Goal: Transaction & Acquisition: Purchase product/service

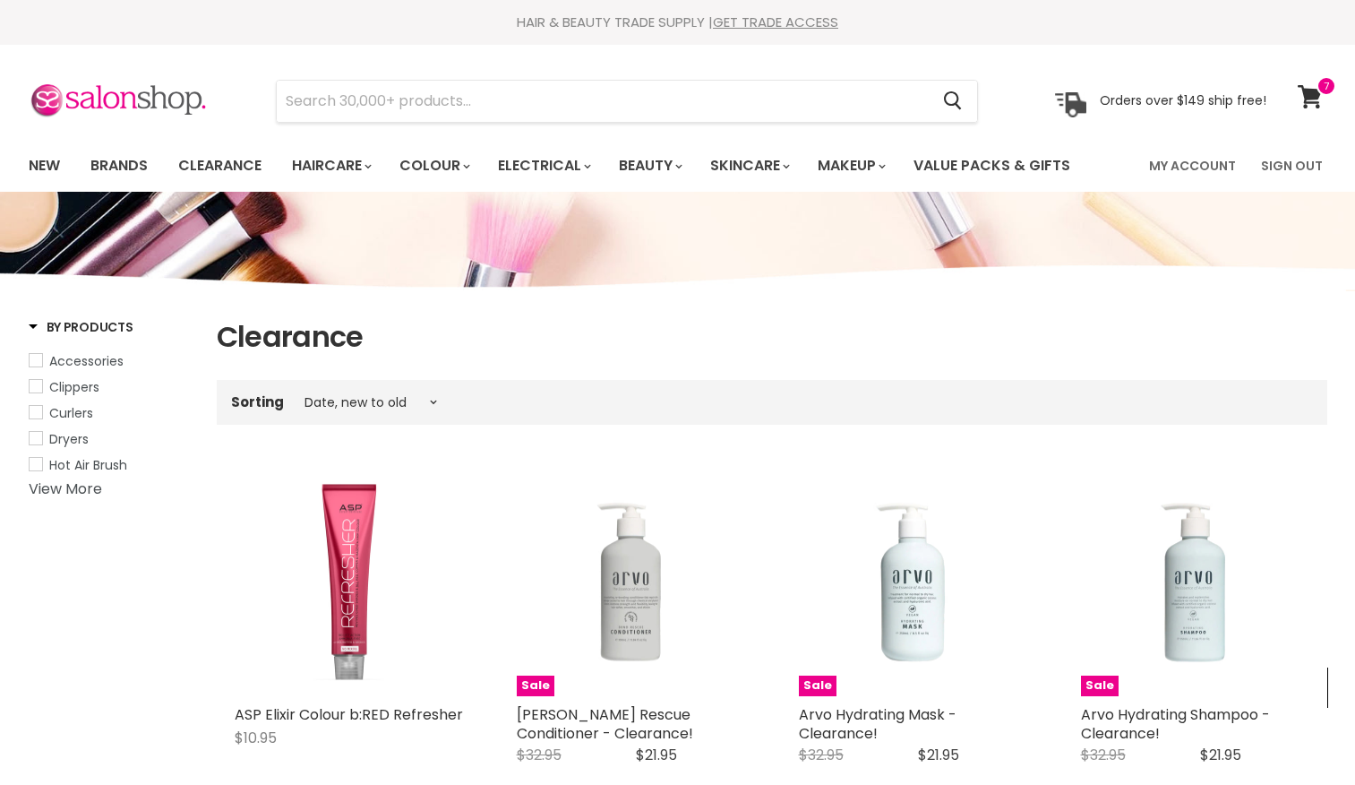
select select "created-descending"
click at [429, 103] on input "Search" at bounding box center [603, 101] width 653 height 41
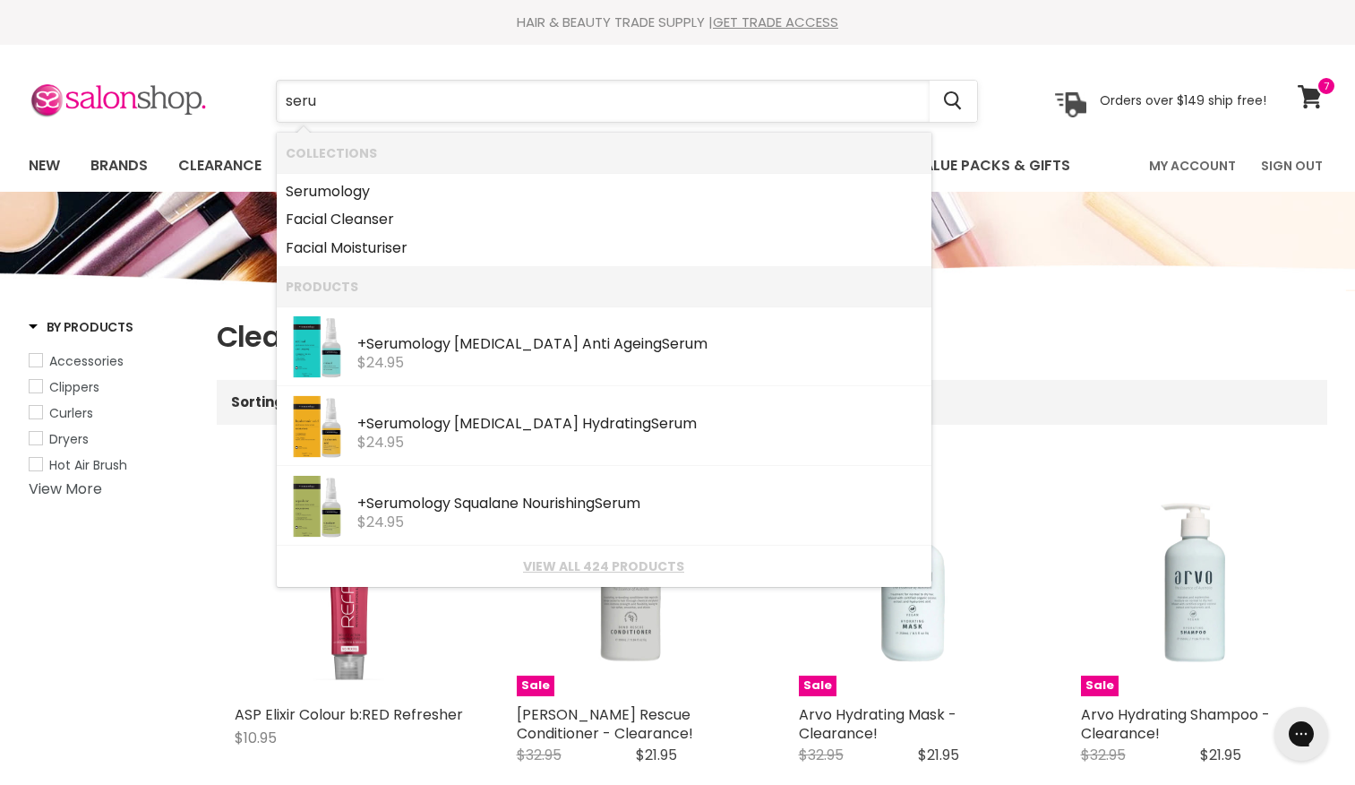
type input "serum"
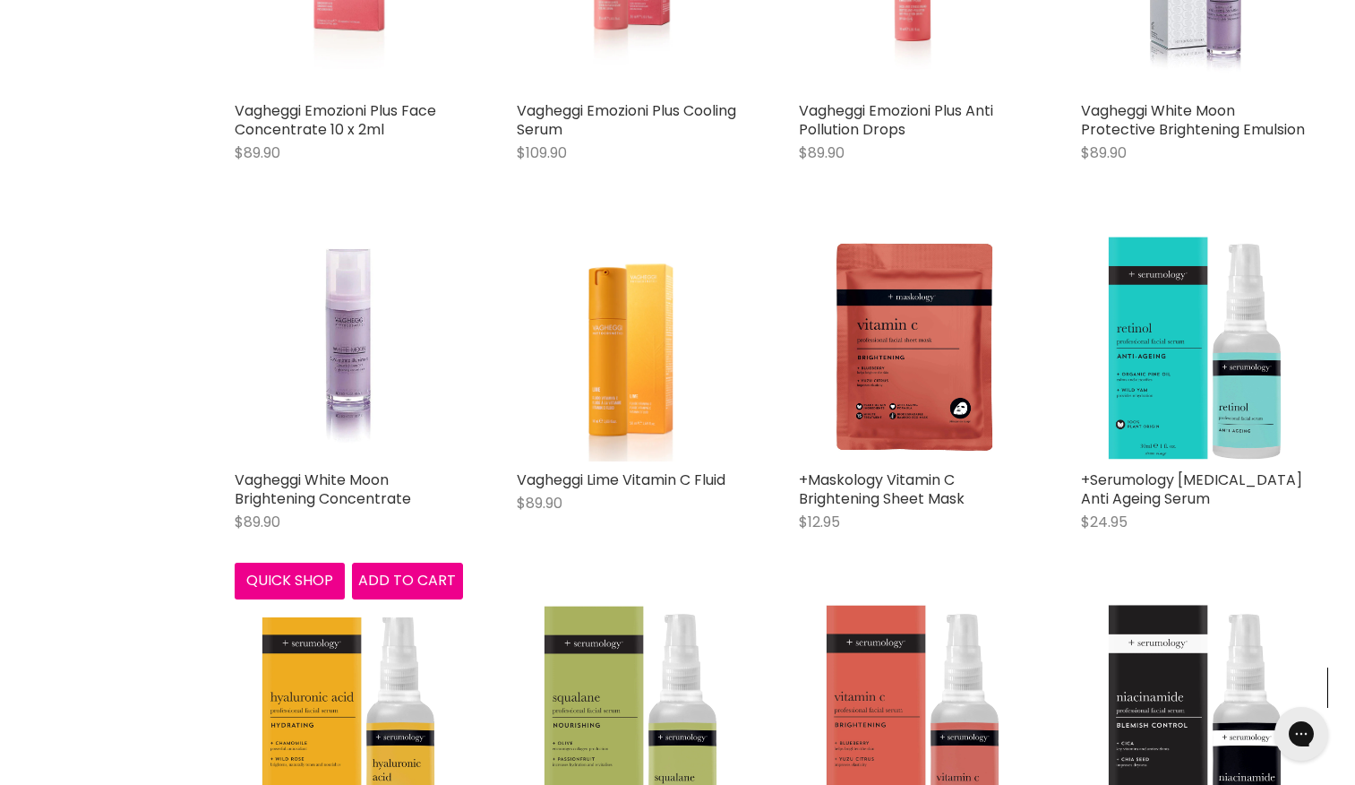
scroll to position [1690, 0]
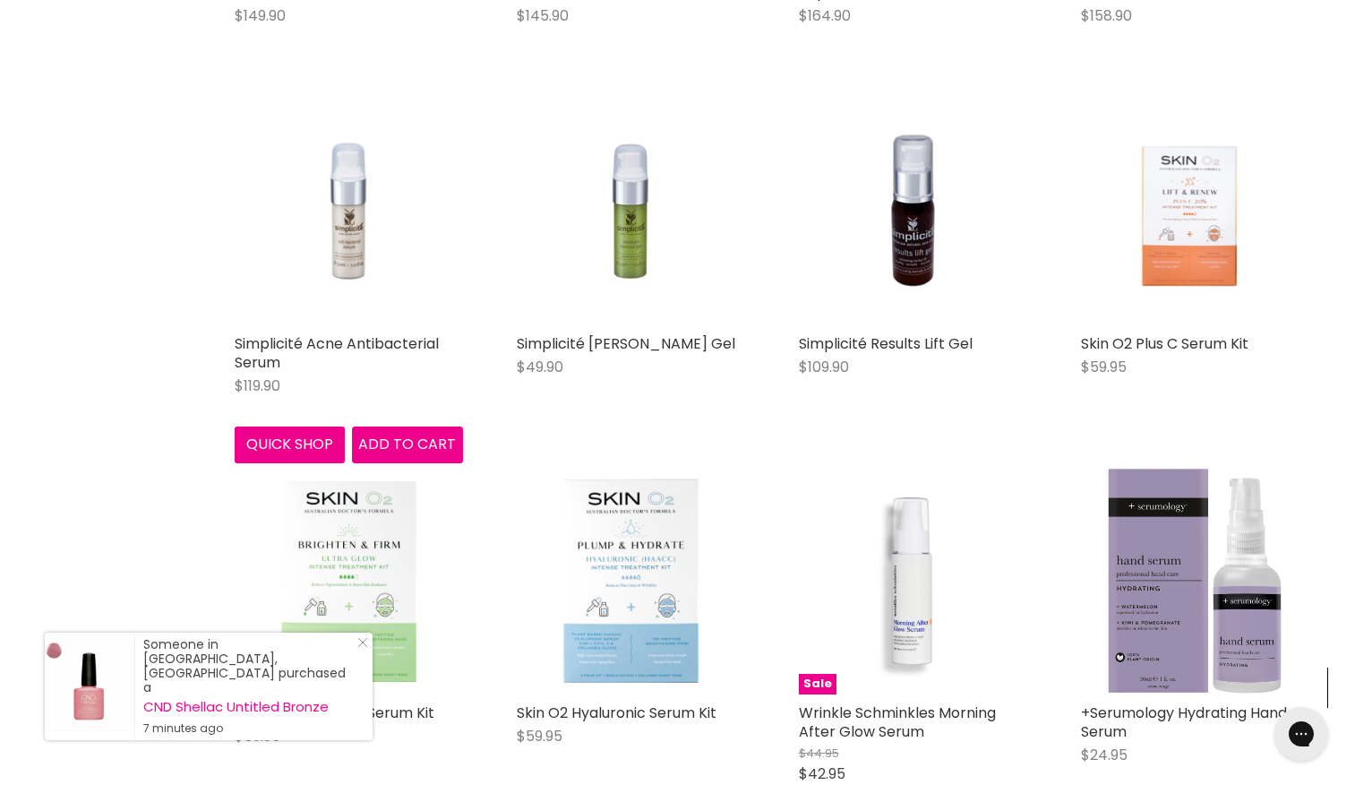
scroll to position [4116, 0]
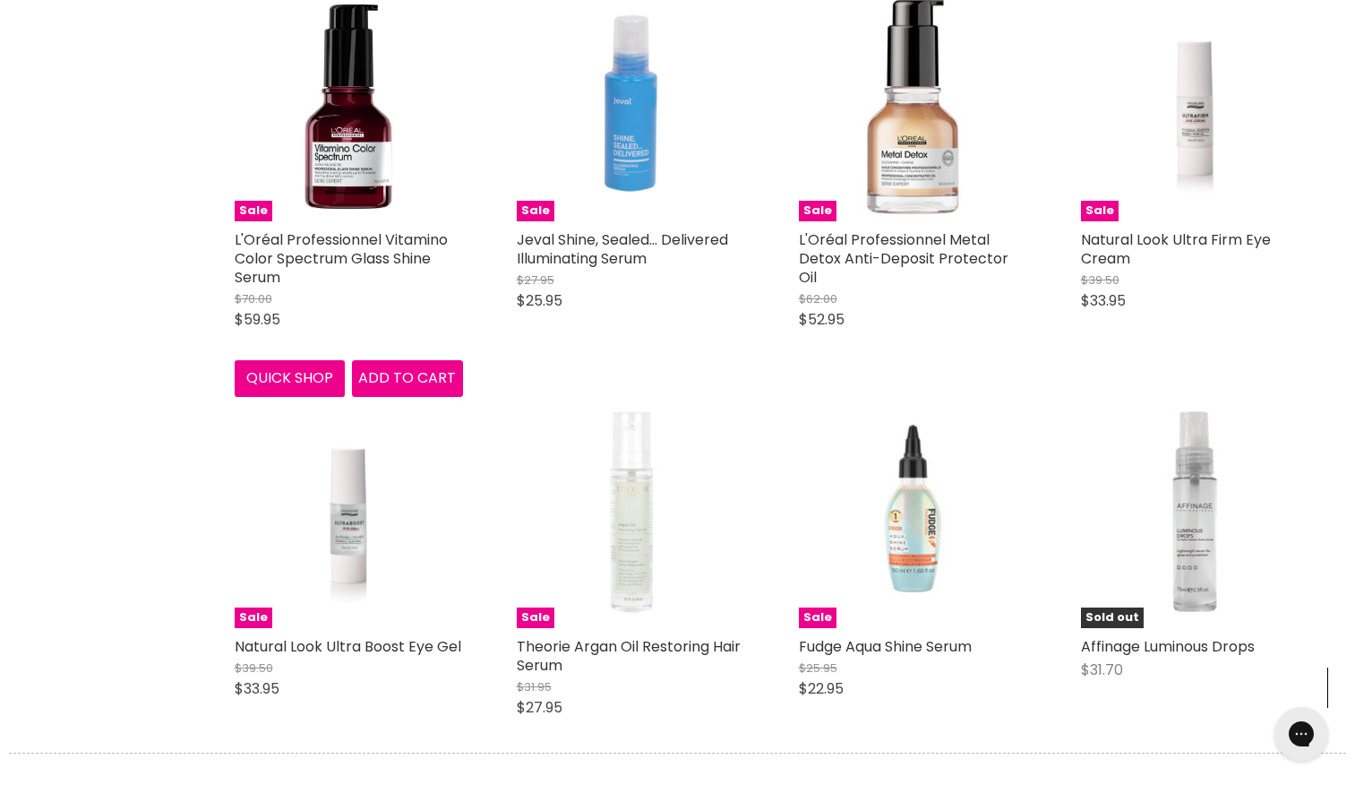
scroll to position [6440, 0]
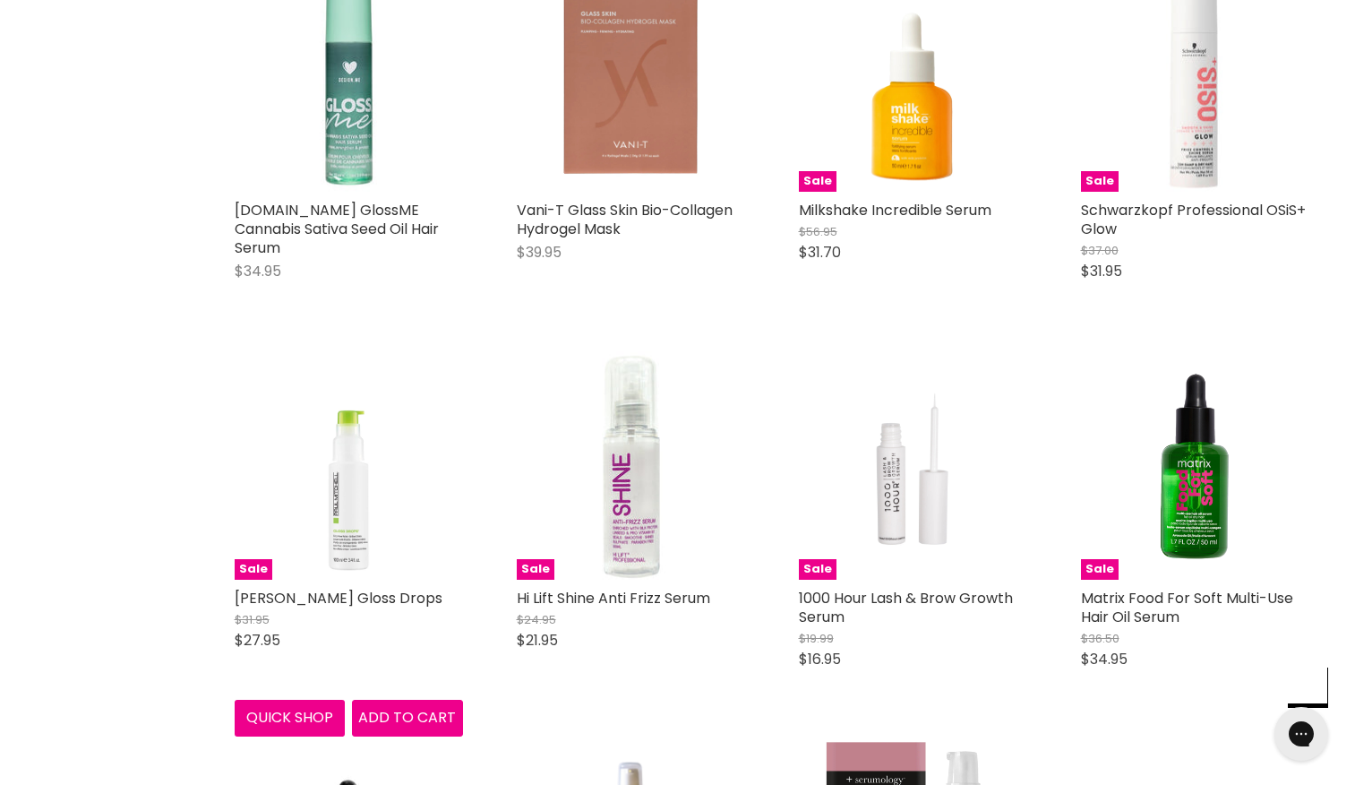
scroll to position [7302, 0]
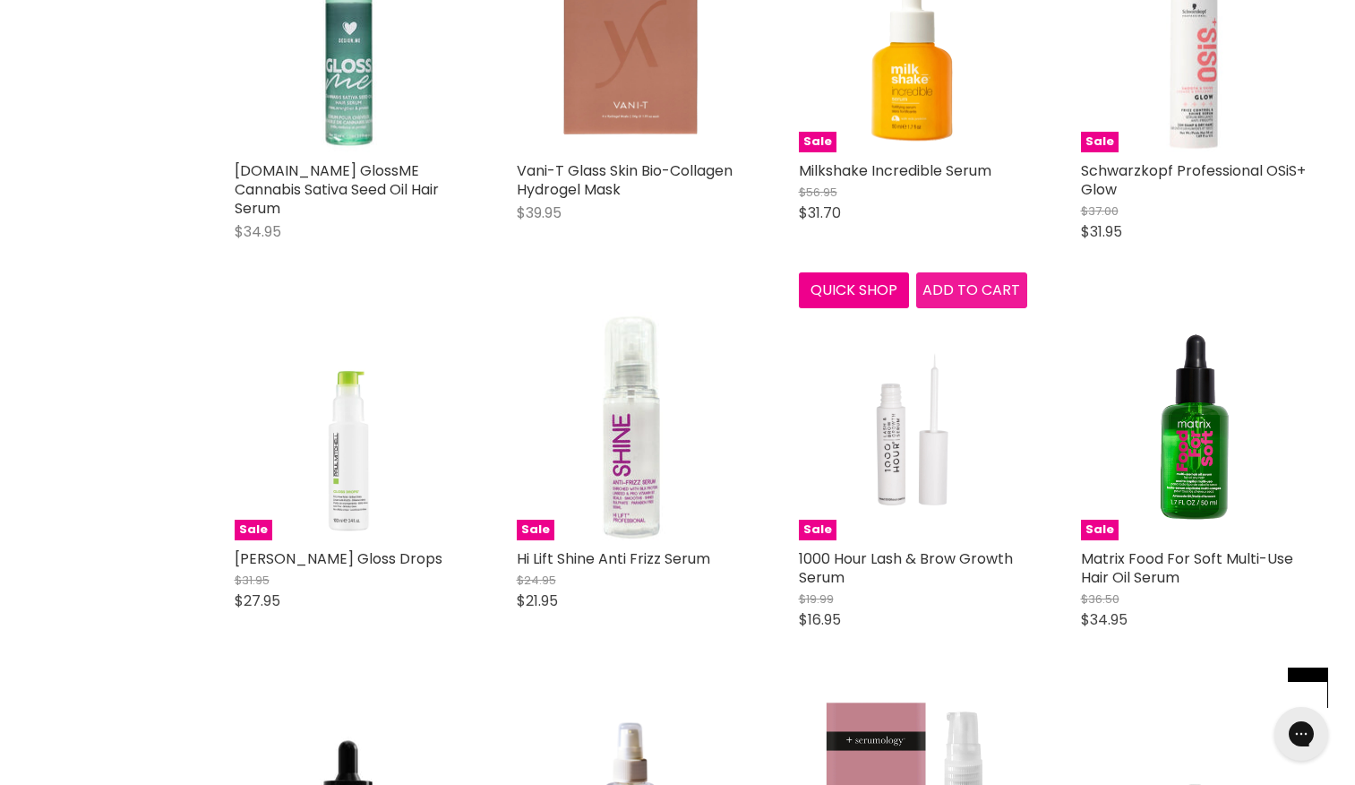
click at [958, 295] on button "Add to cart" at bounding box center [971, 290] width 111 height 36
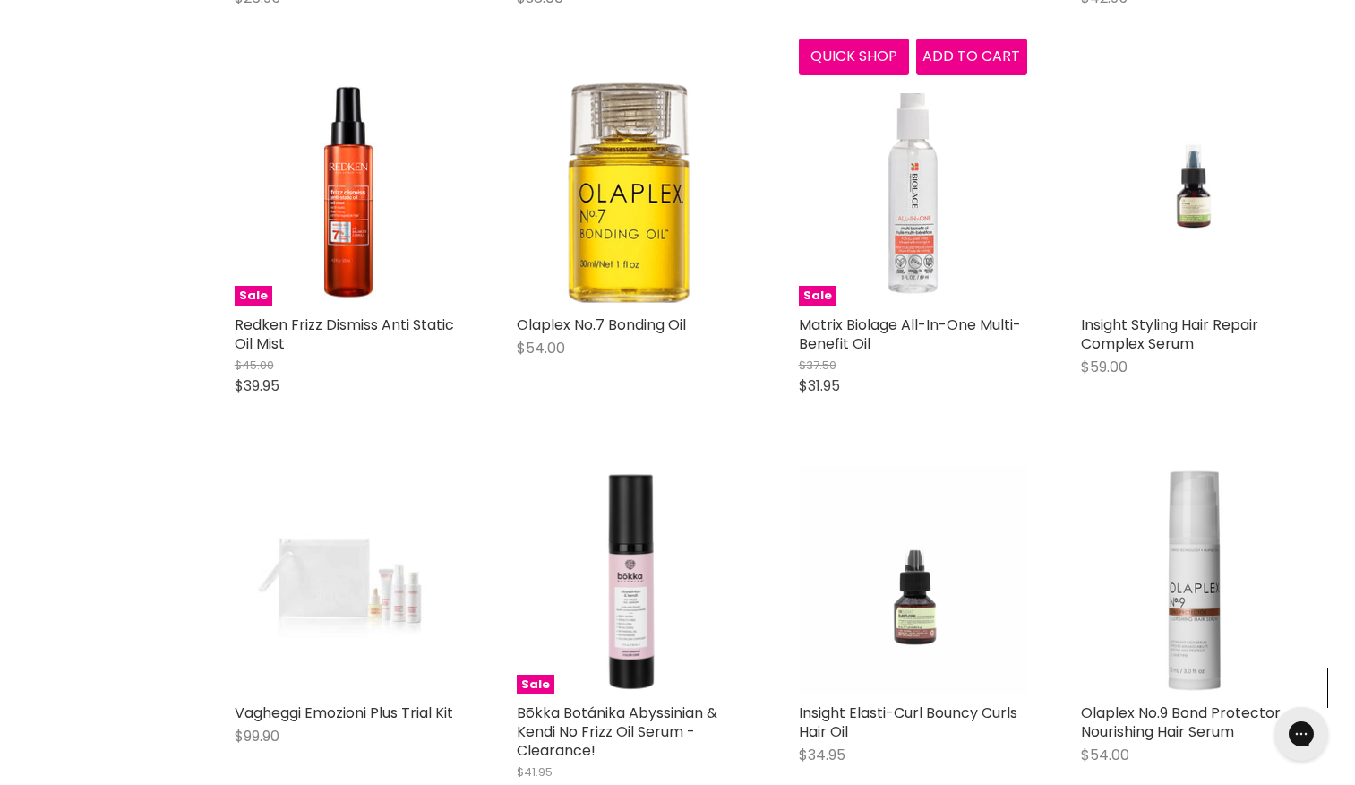
scroll to position [8663, 0]
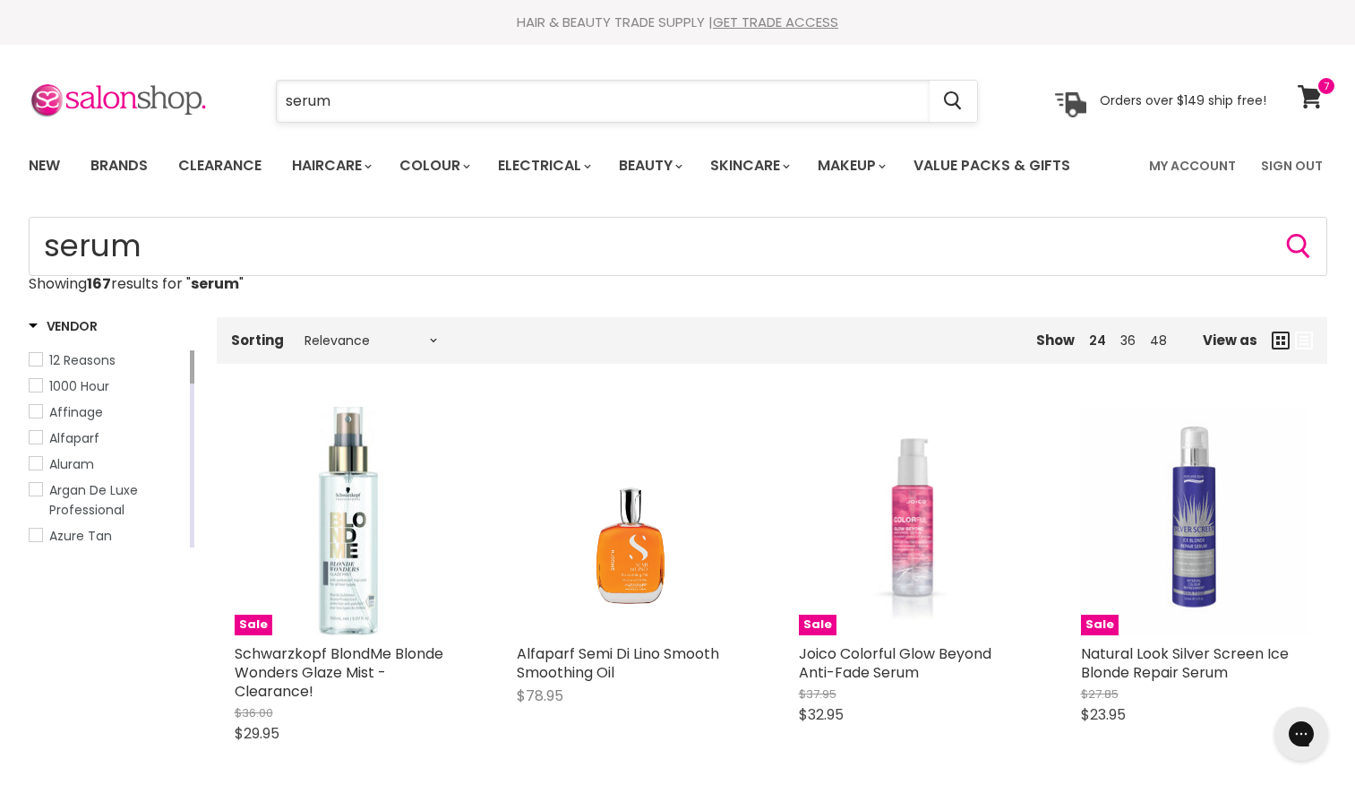
click at [650, 104] on input "serum" at bounding box center [603, 101] width 653 height 41
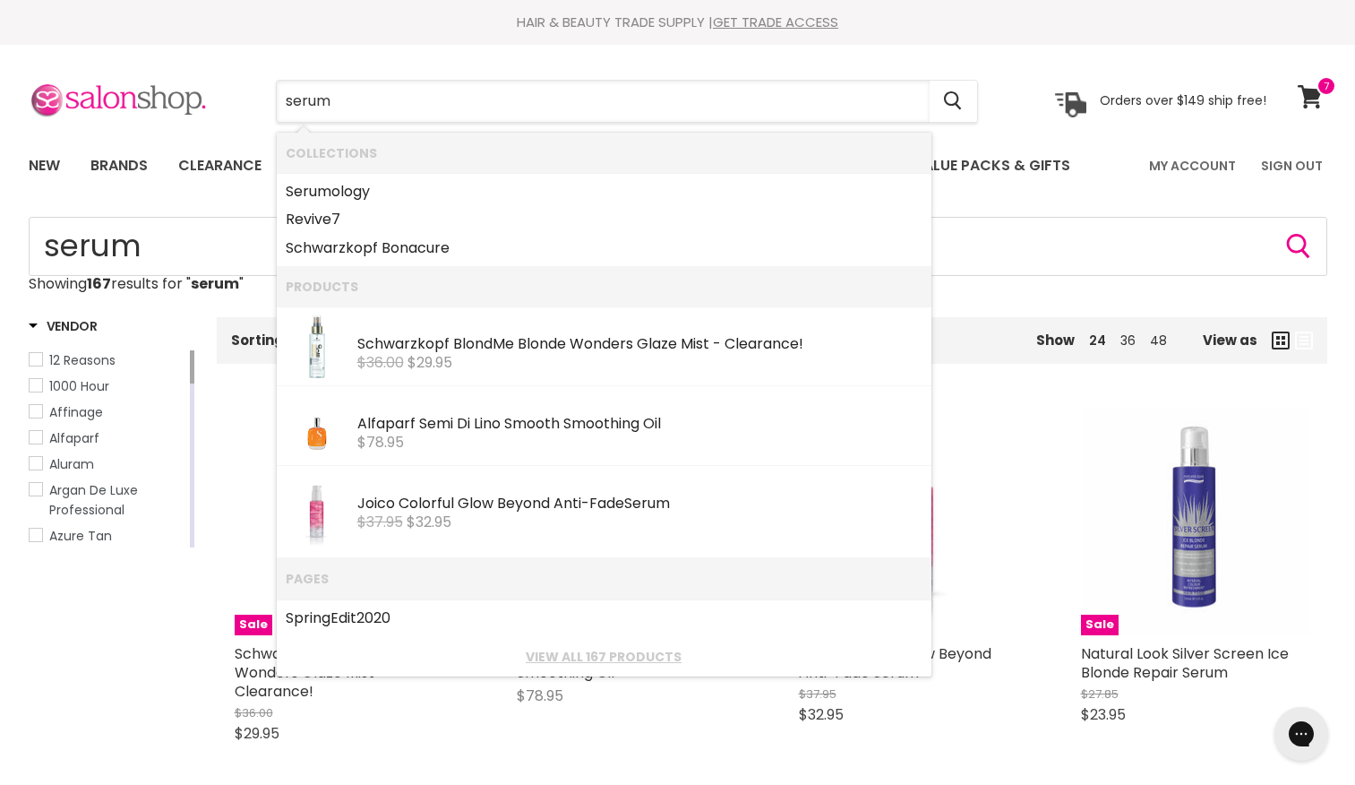
drag, startPoint x: 650, startPoint y: 104, endPoint x: 181, endPoint y: 116, distance: 469.6
click at [216, 133] on section "Menu serum Cancel" at bounding box center [678, 92] width 1344 height 95
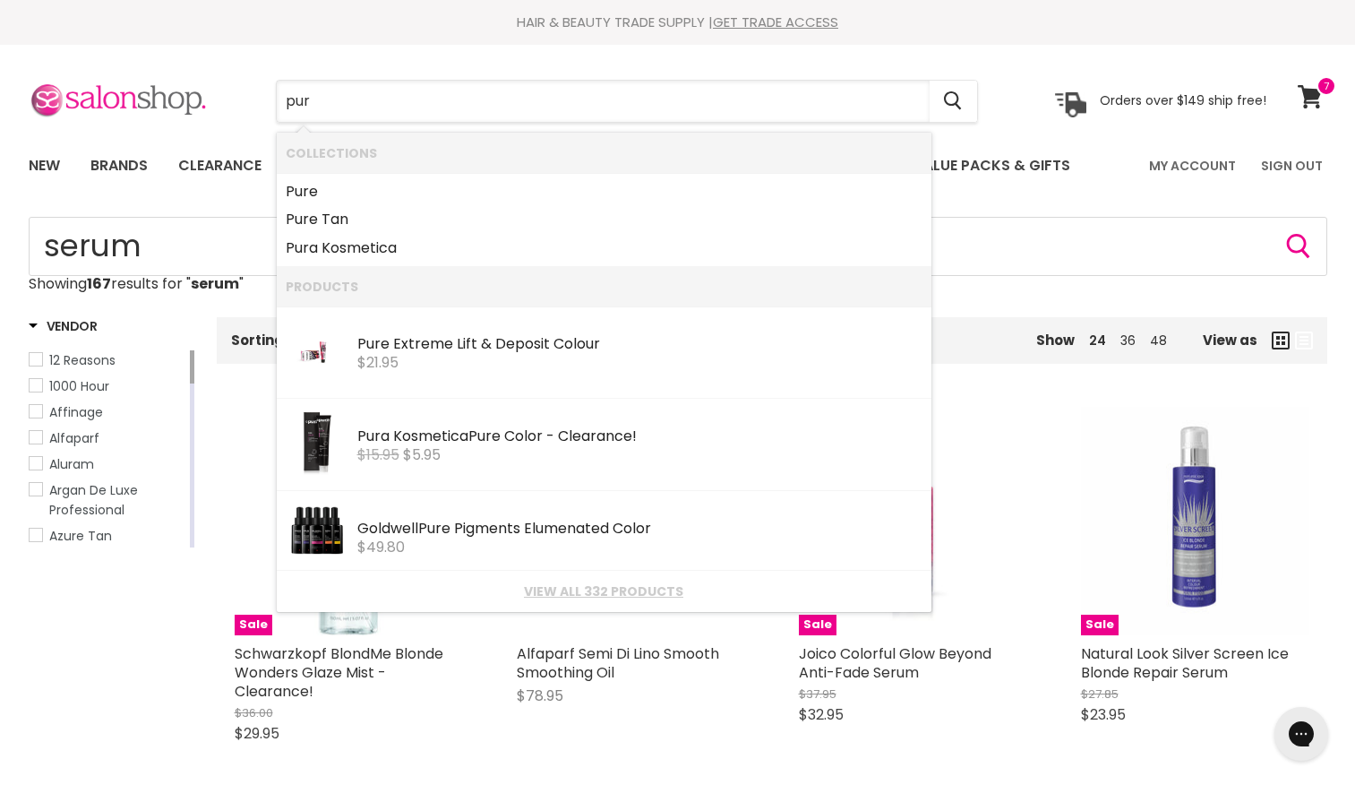
type input "pure"
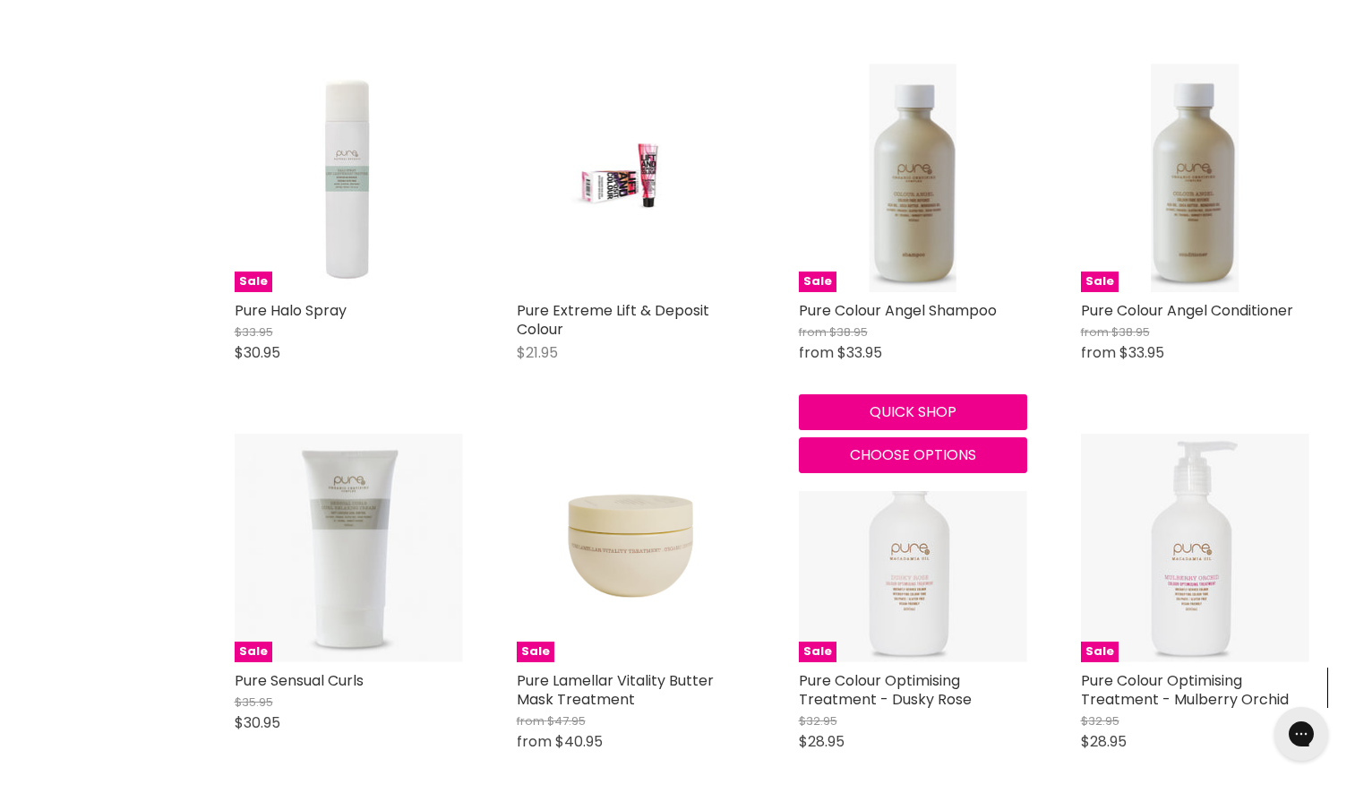
scroll to position [1859, 0]
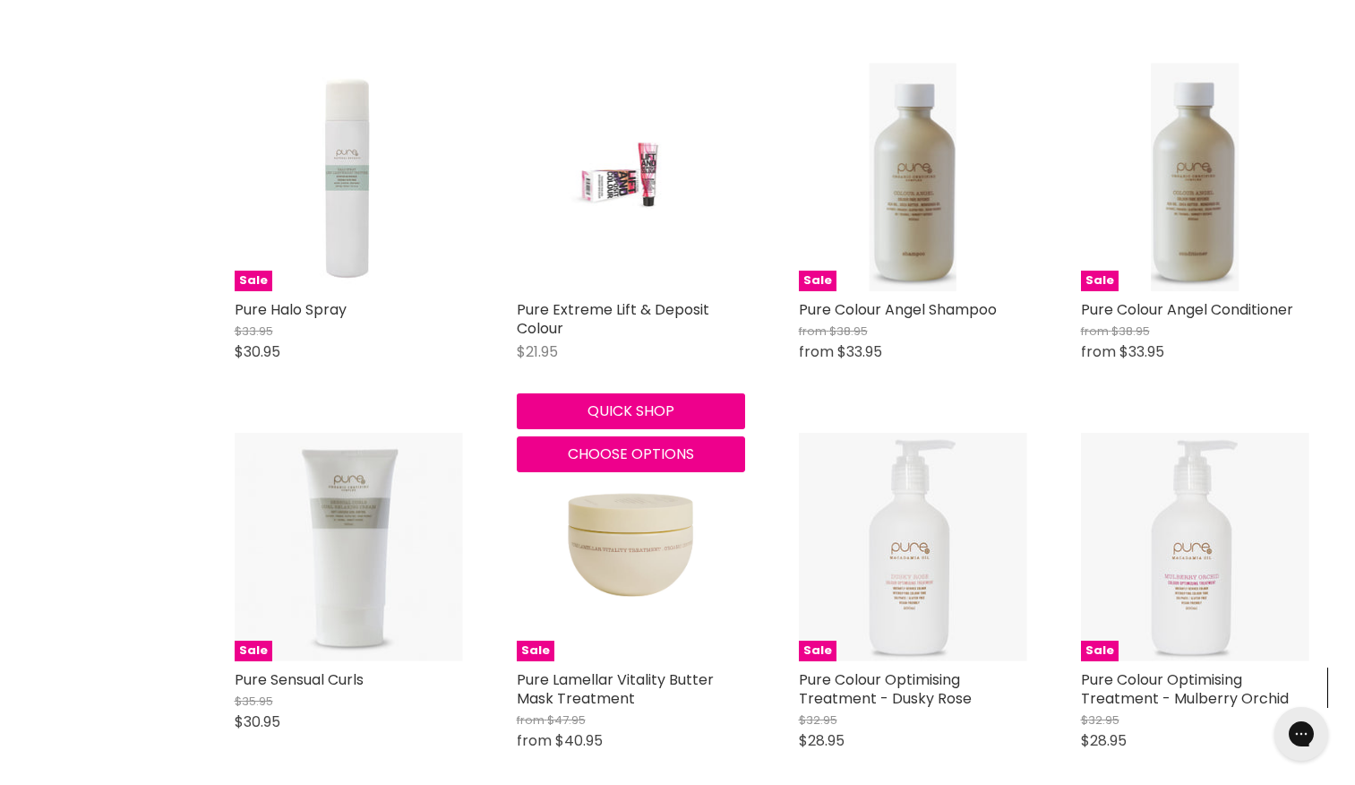
click at [640, 192] on img "Main content" at bounding box center [631, 177] width 152 height 228
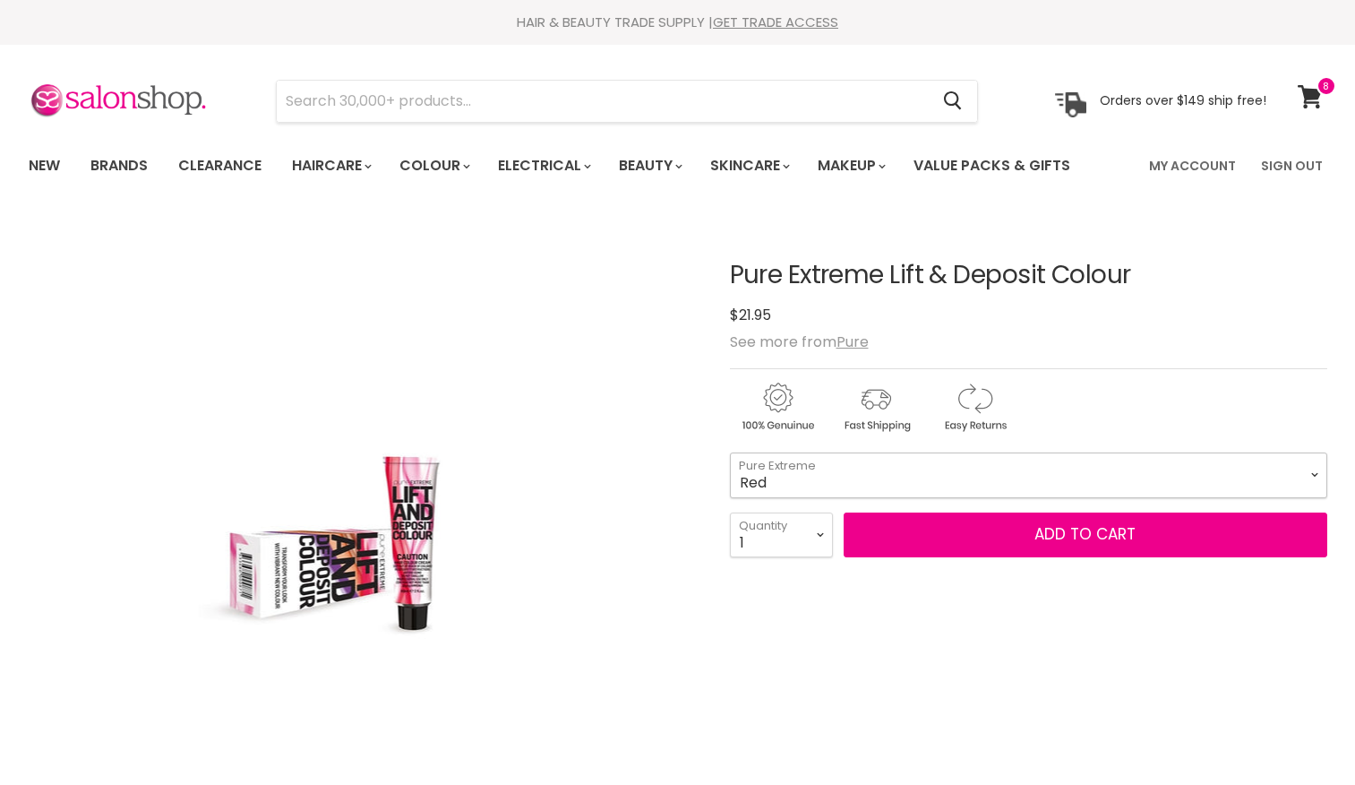
click at [1019, 472] on select "Red Sand Magenta Purple Copper Cappuccino" at bounding box center [1029, 474] width 598 height 45
click at [730, 452] on select "Red Sand Magenta Purple Copper Cappuccino" at bounding box center [1029, 474] width 598 height 45
select select "Magenta"
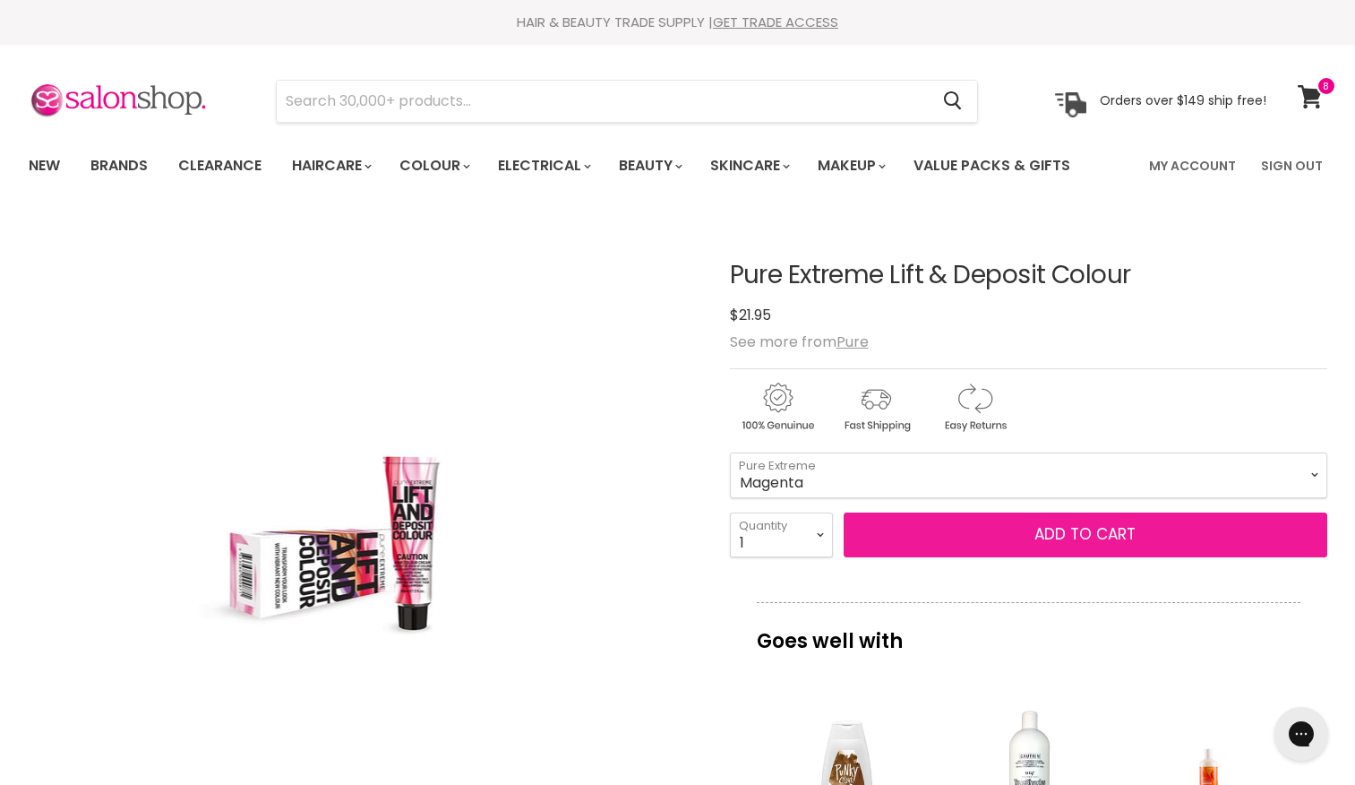
click at [991, 524] on button "Add to cart" at bounding box center [1086, 534] width 484 height 45
click at [916, 531] on button "Add to cart" at bounding box center [1086, 534] width 484 height 45
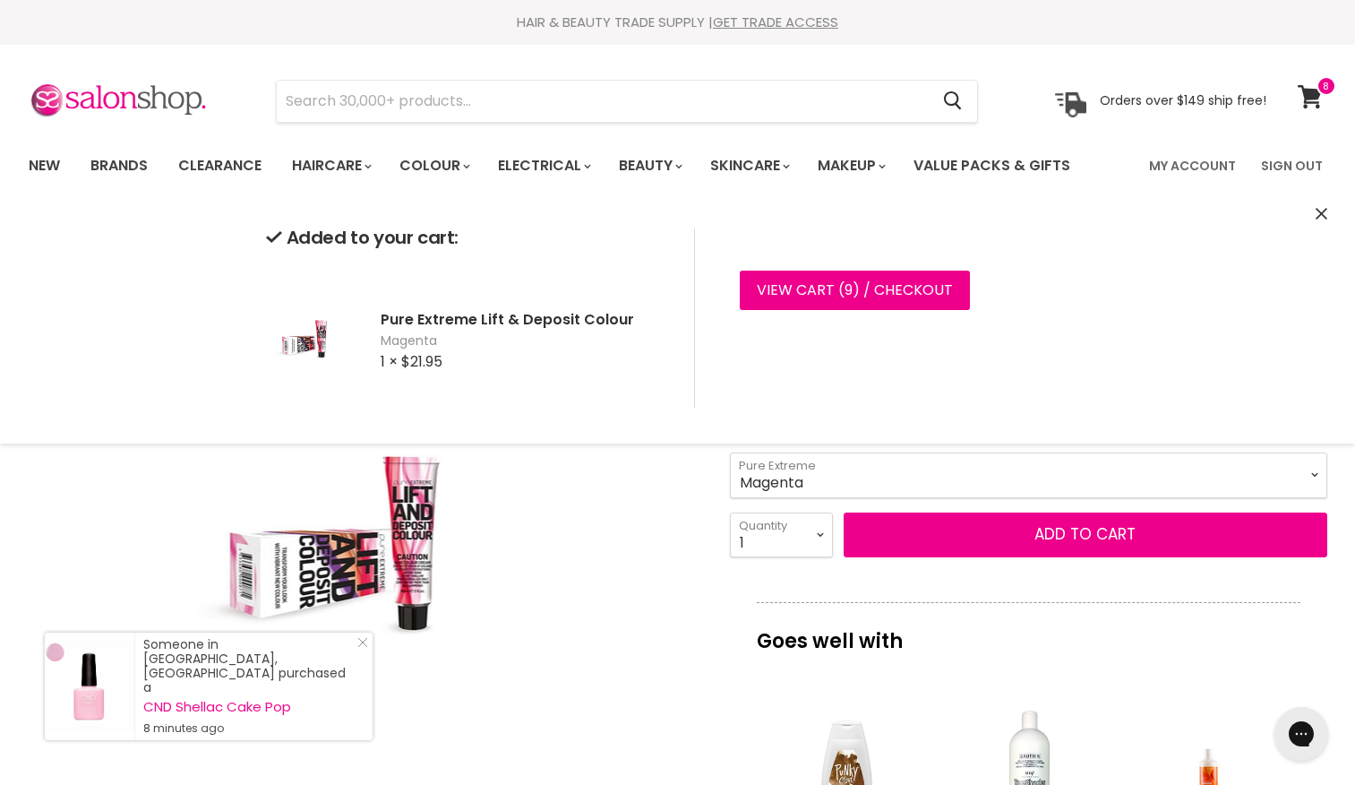
click at [636, 538] on div "Click or scroll to zoom Tap or pinch to zoom" at bounding box center [363, 551] width 669 height 669
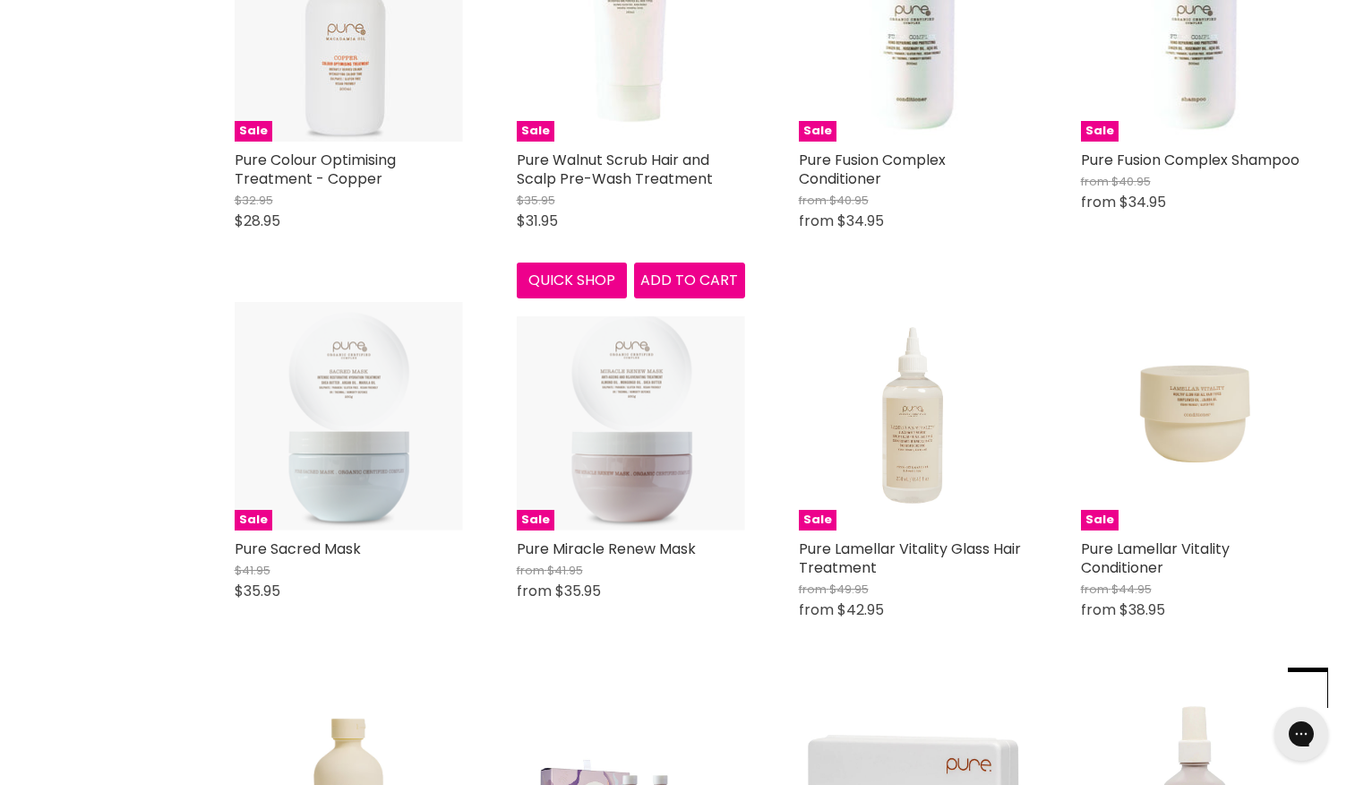
scroll to position [3172, 0]
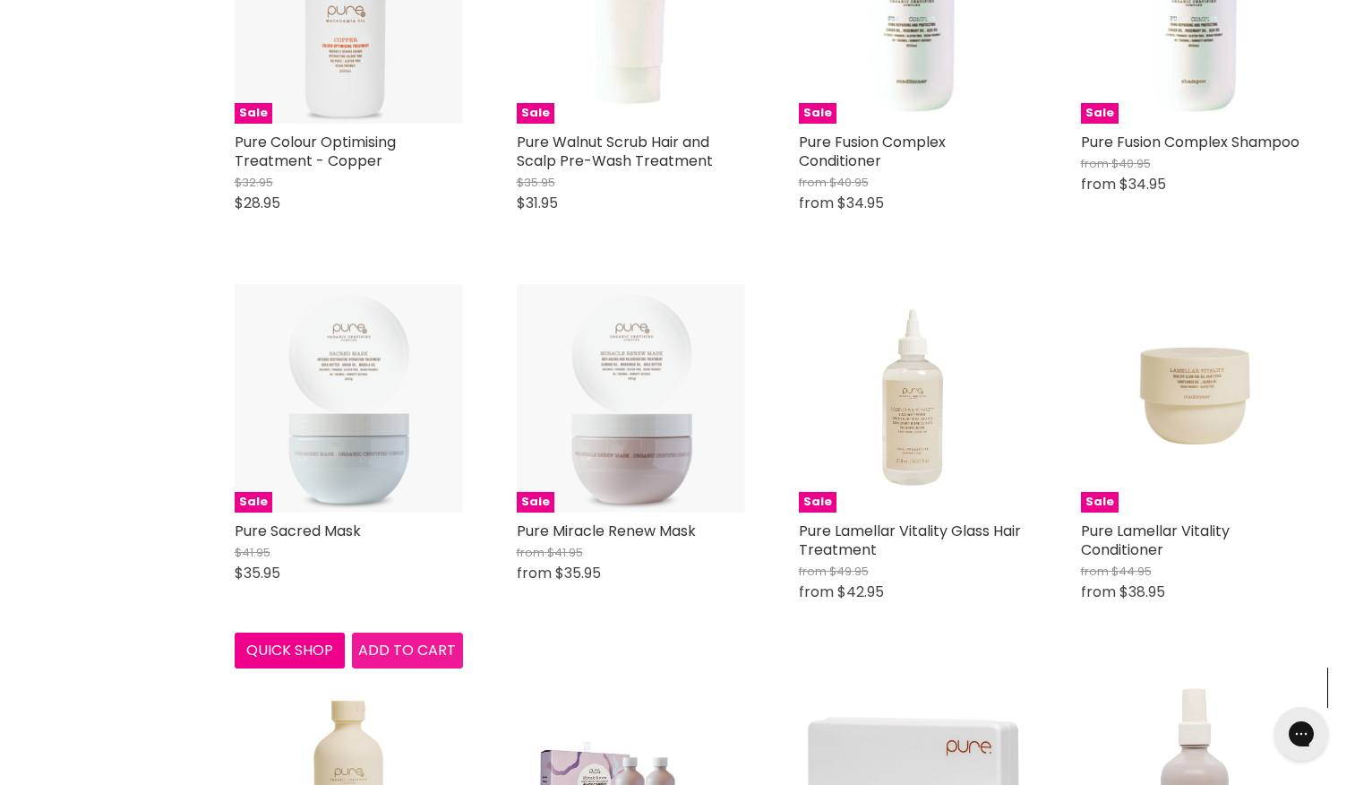
click at [391, 660] on span "Add to cart" at bounding box center [407, 650] width 98 height 21
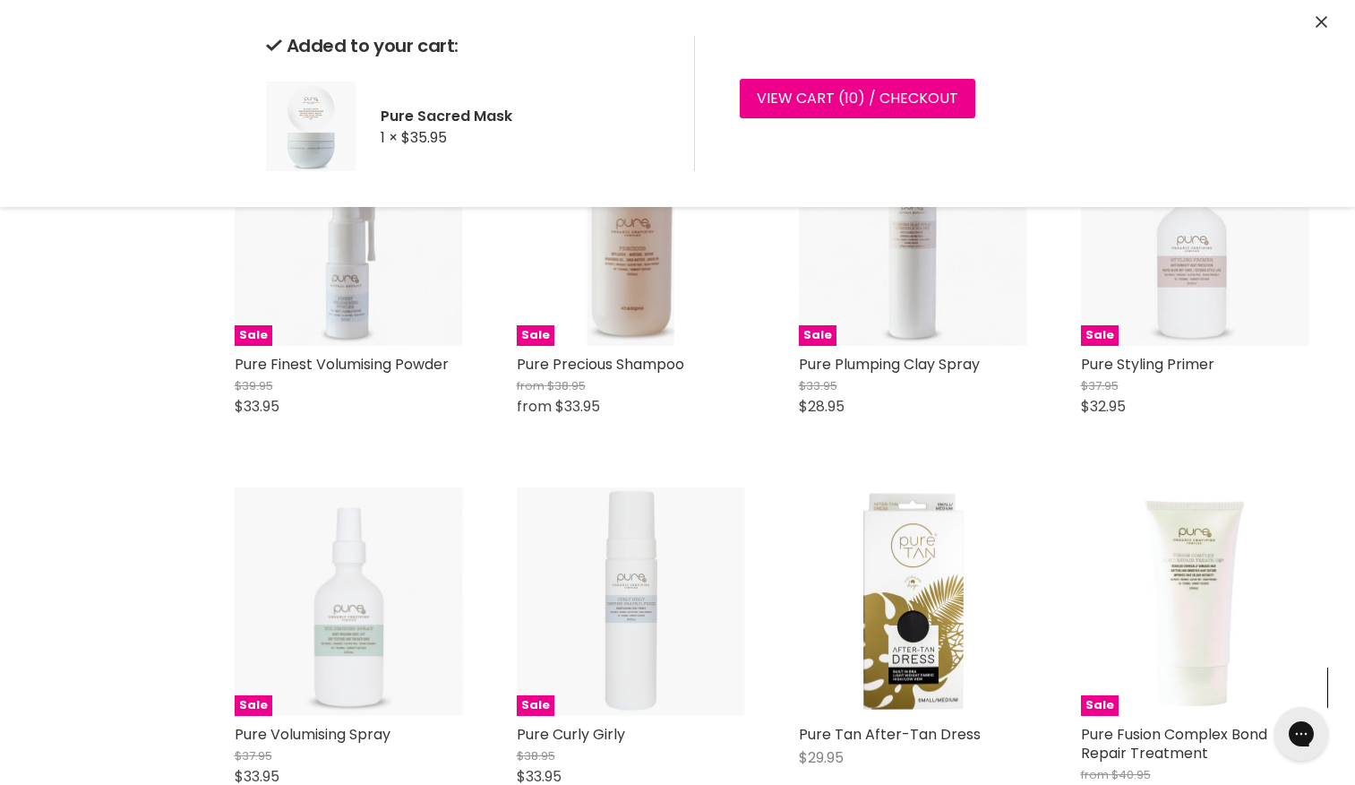
scroll to position [4132, 0]
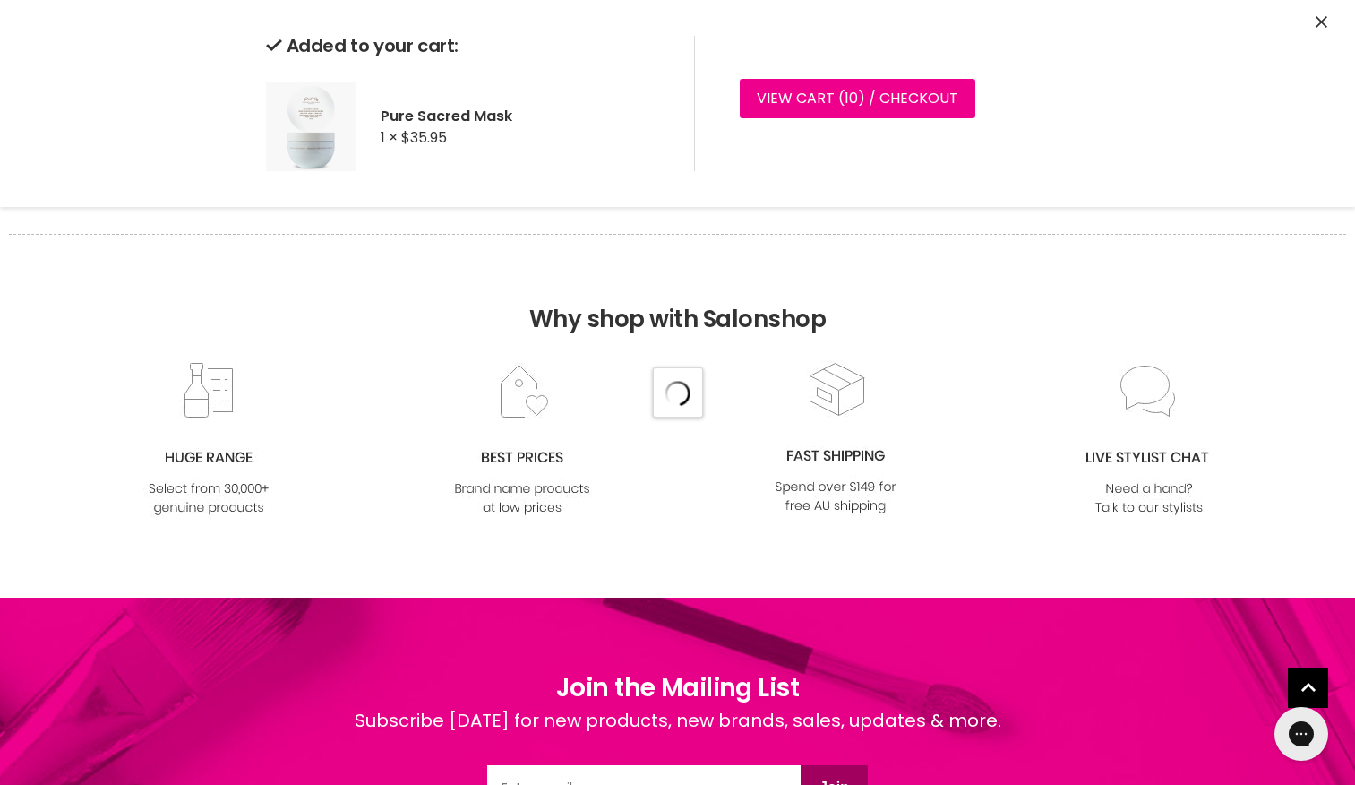
scroll to position [4721, 0]
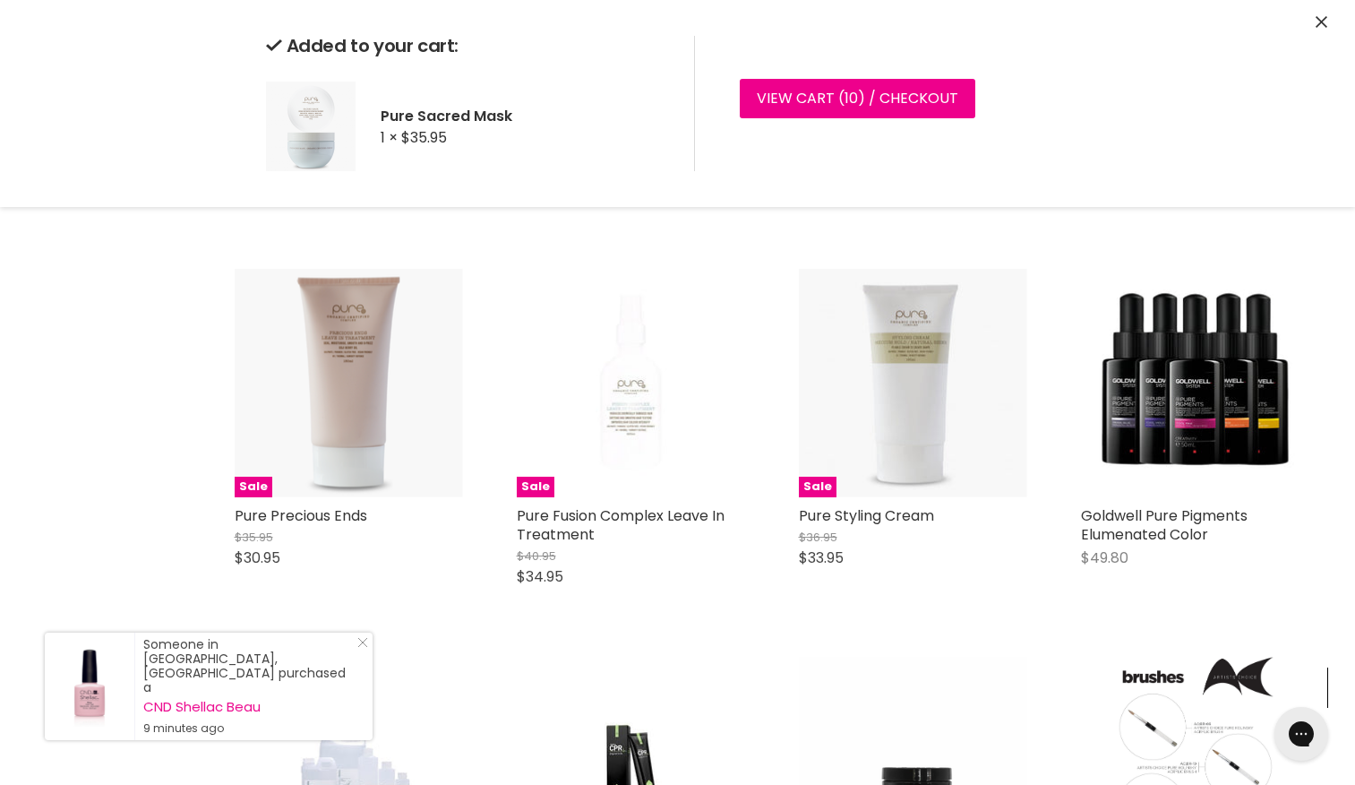
click at [1316, 22] on icon "Close" at bounding box center [1322, 22] width 12 height 12
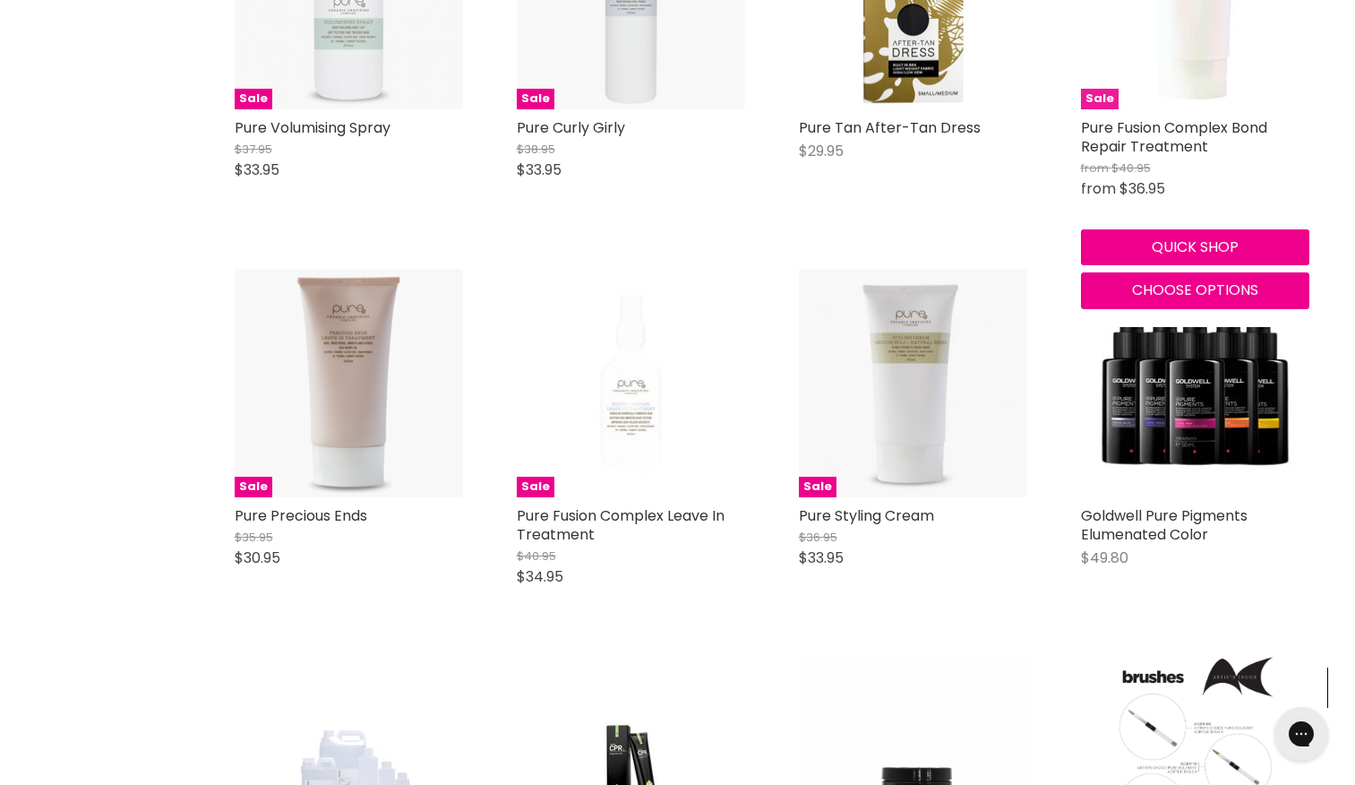
scroll to position [4941, 0]
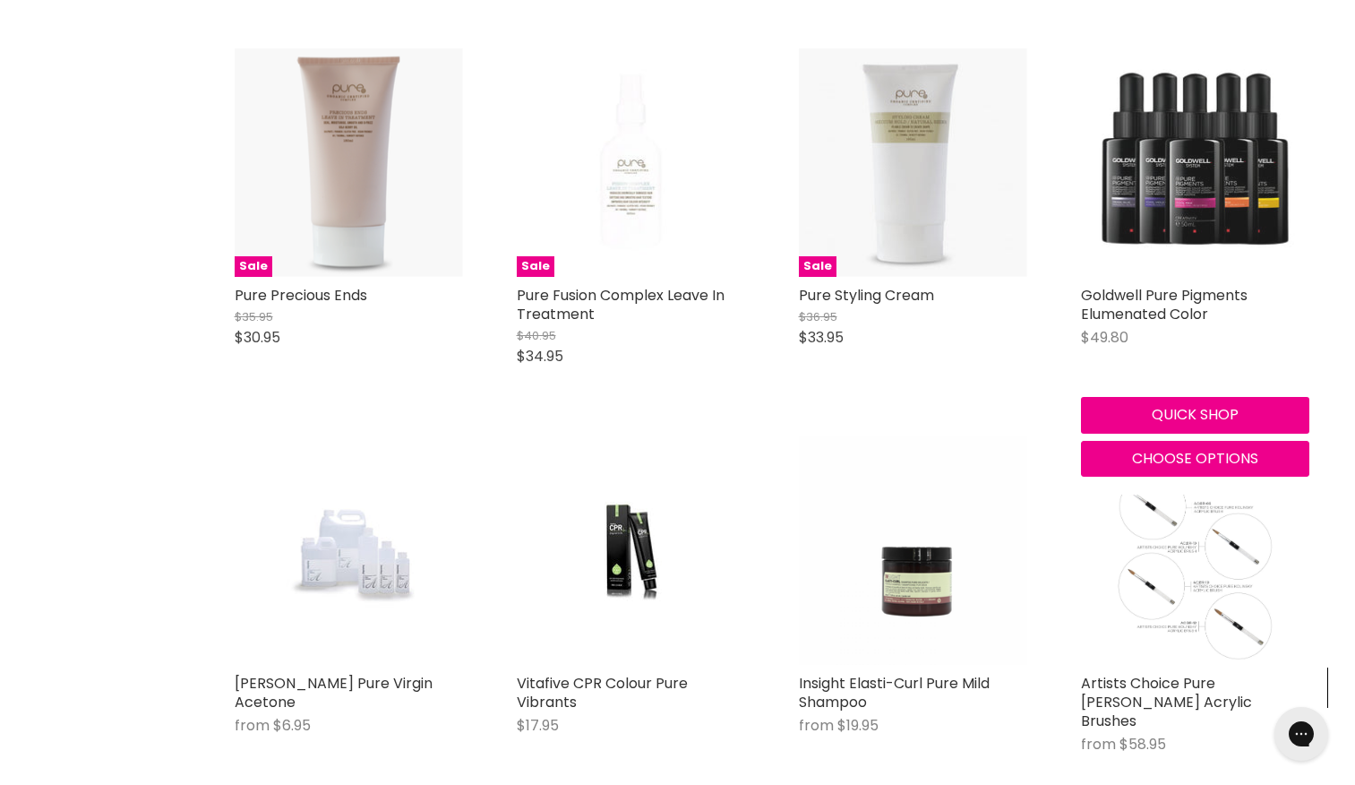
click at [1224, 184] on img "Main content" at bounding box center [1195, 162] width 228 height 228
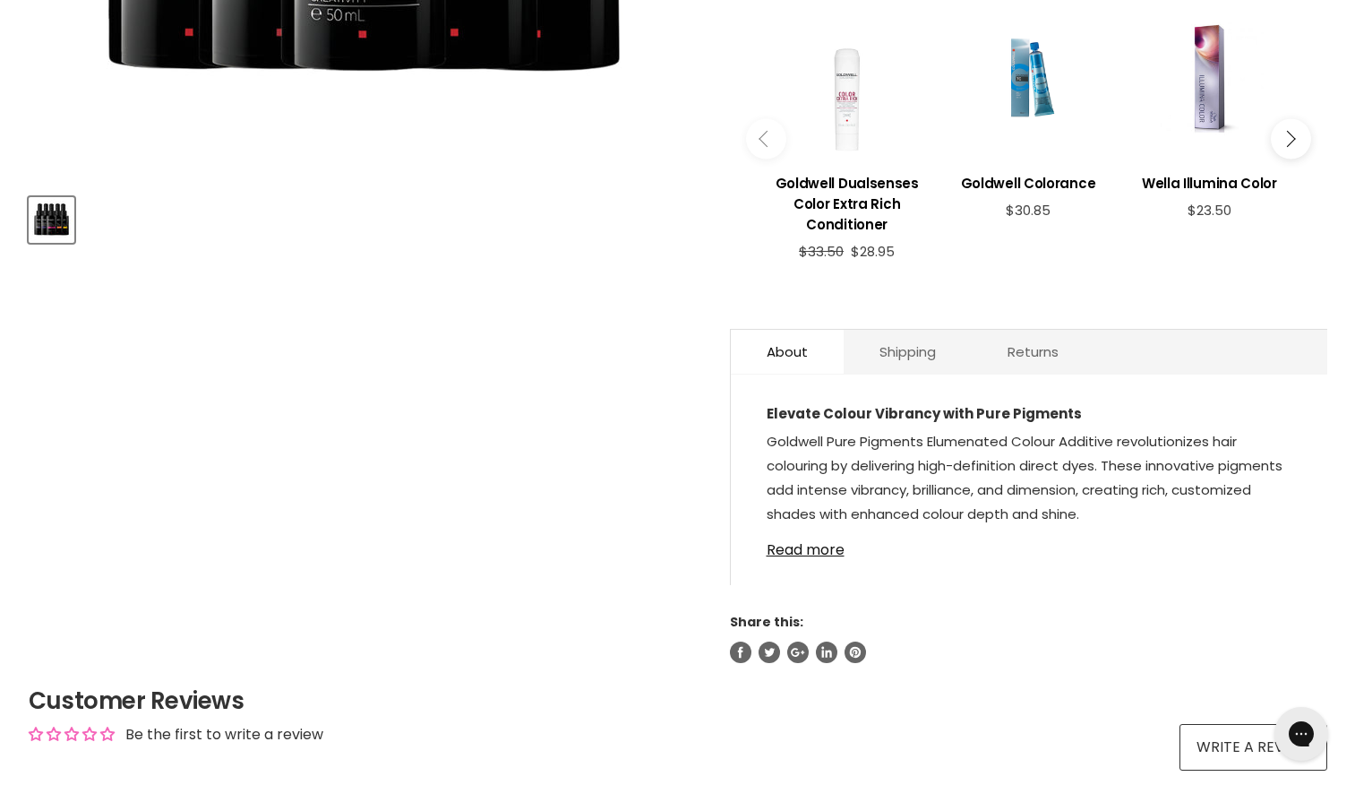
scroll to position [705, 0]
click at [824, 546] on link "Read more" at bounding box center [1029, 545] width 525 height 27
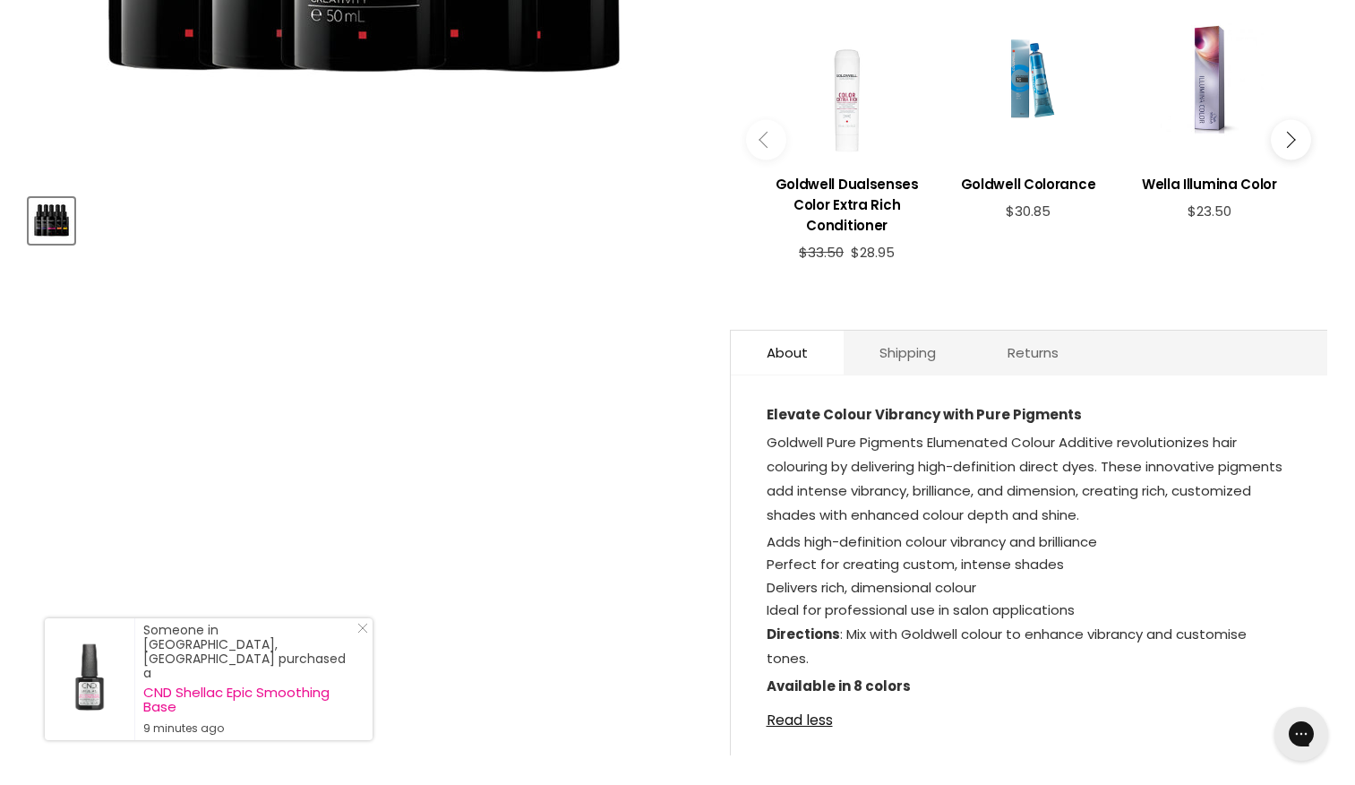
scroll to position [116, 0]
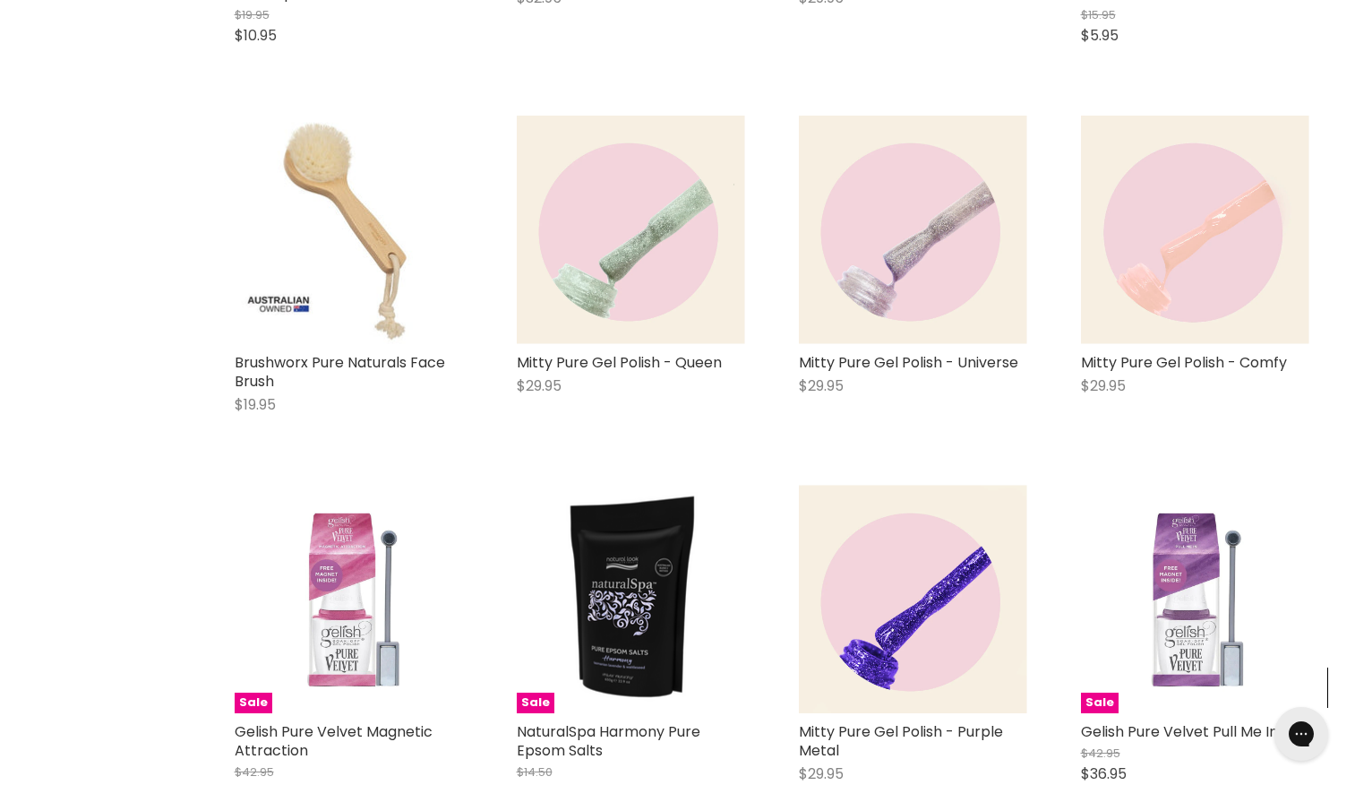
scroll to position [1455, 0]
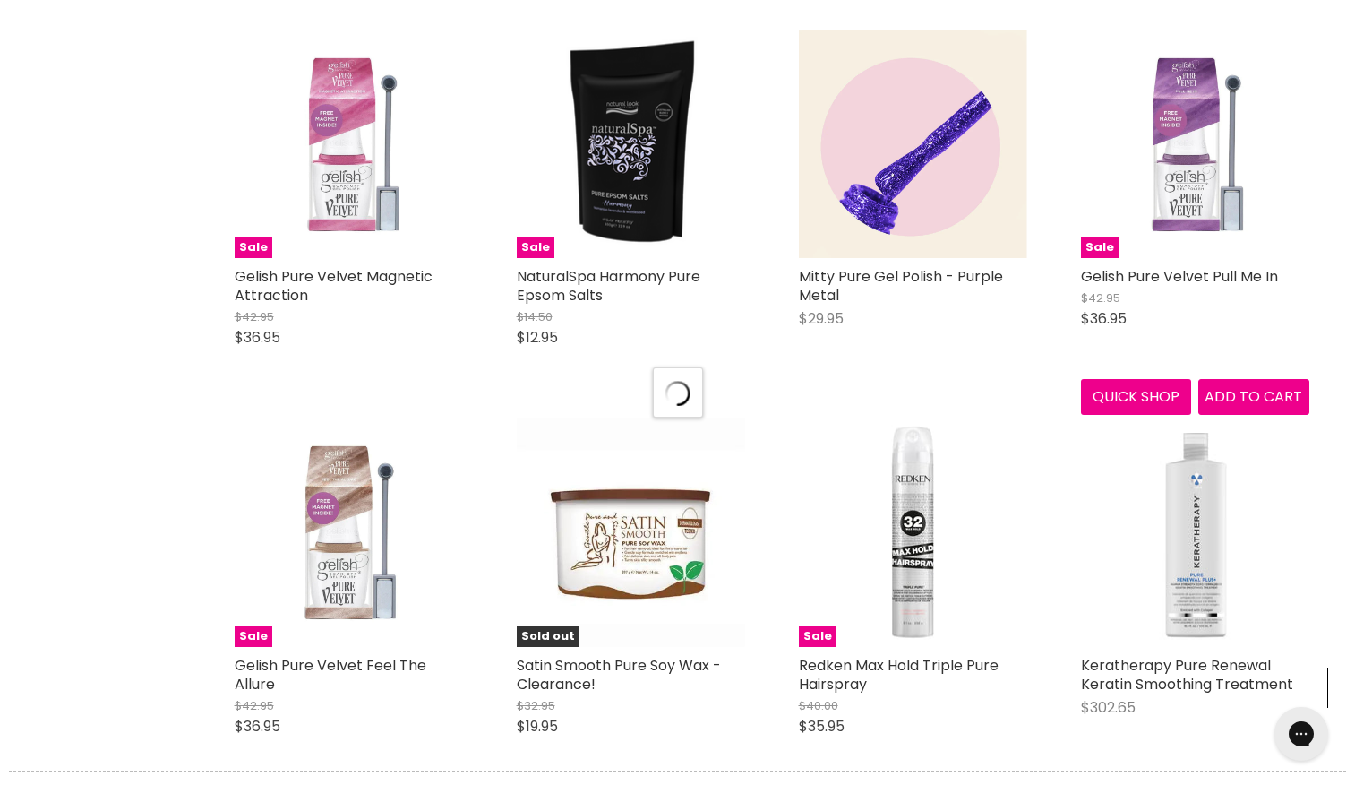
scroll to position [1910, 0]
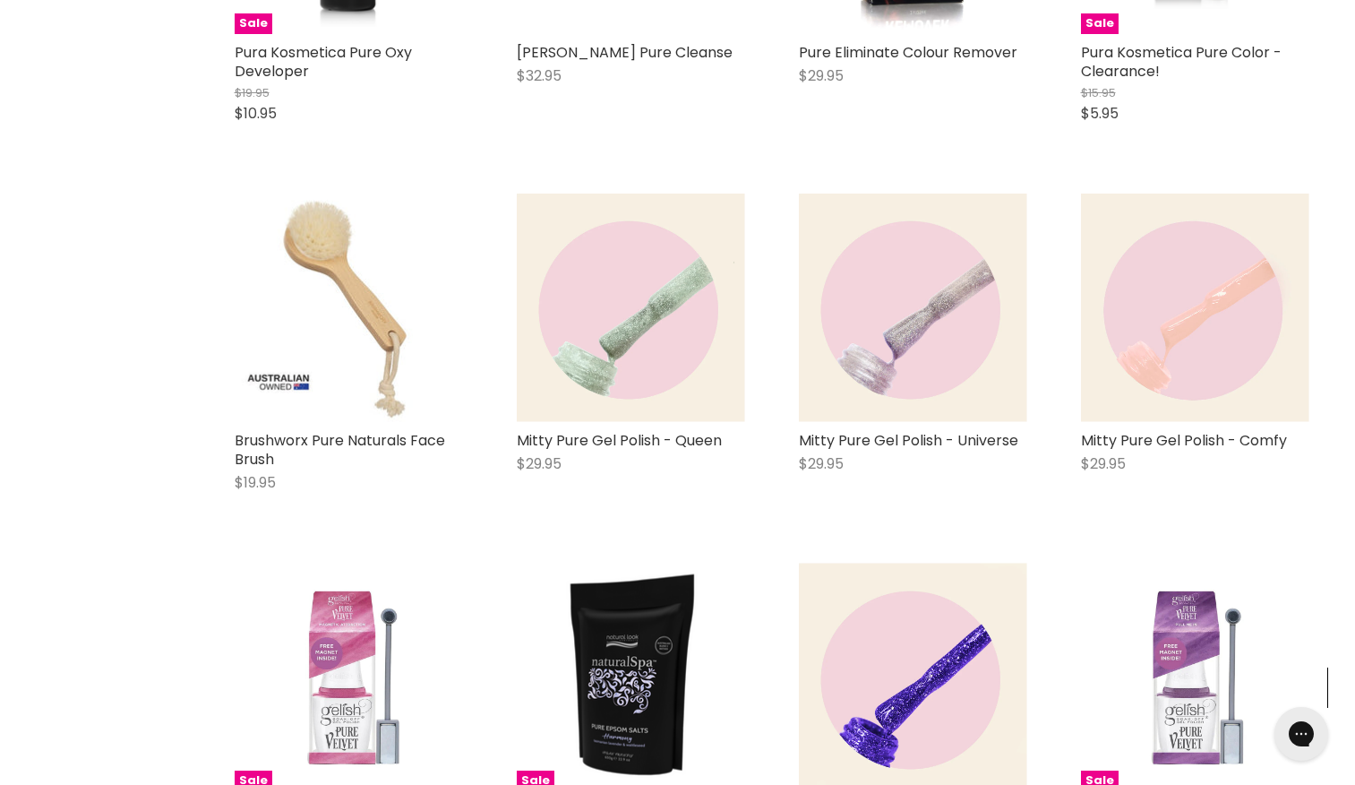
scroll to position [6, 0]
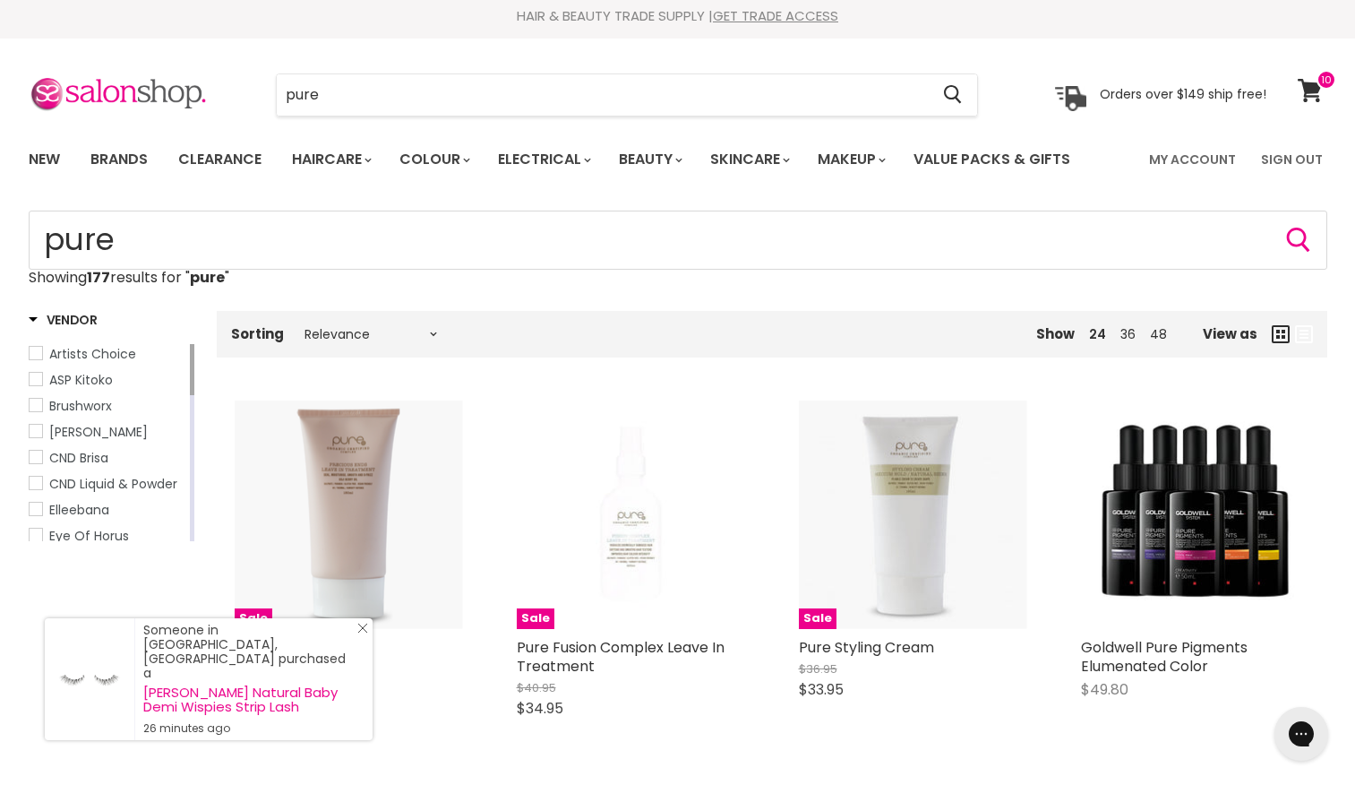
click at [363, 633] on icon "Close Icon" at bounding box center [362, 628] width 11 height 11
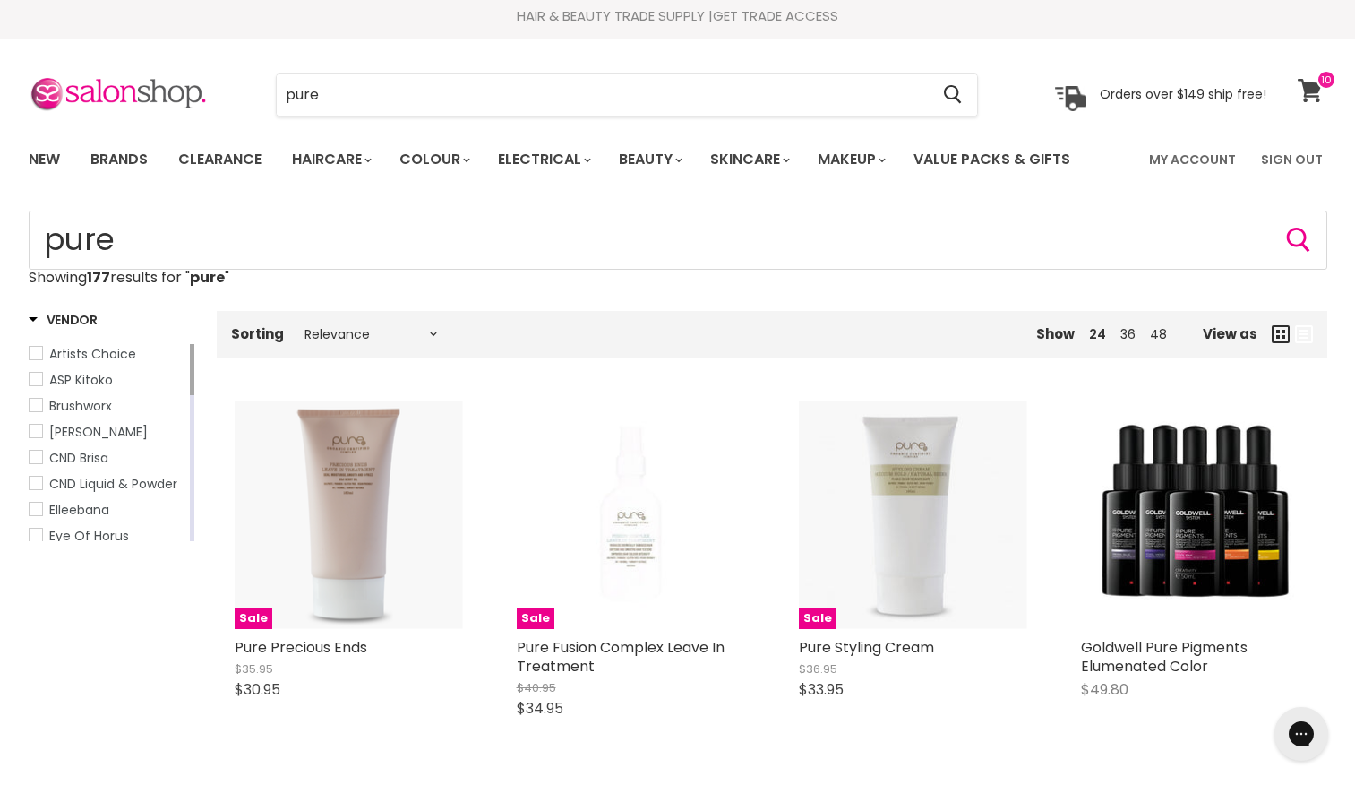
click at [1312, 99] on icon at bounding box center [1310, 90] width 25 height 23
